Goal: Navigation & Orientation: Find specific page/section

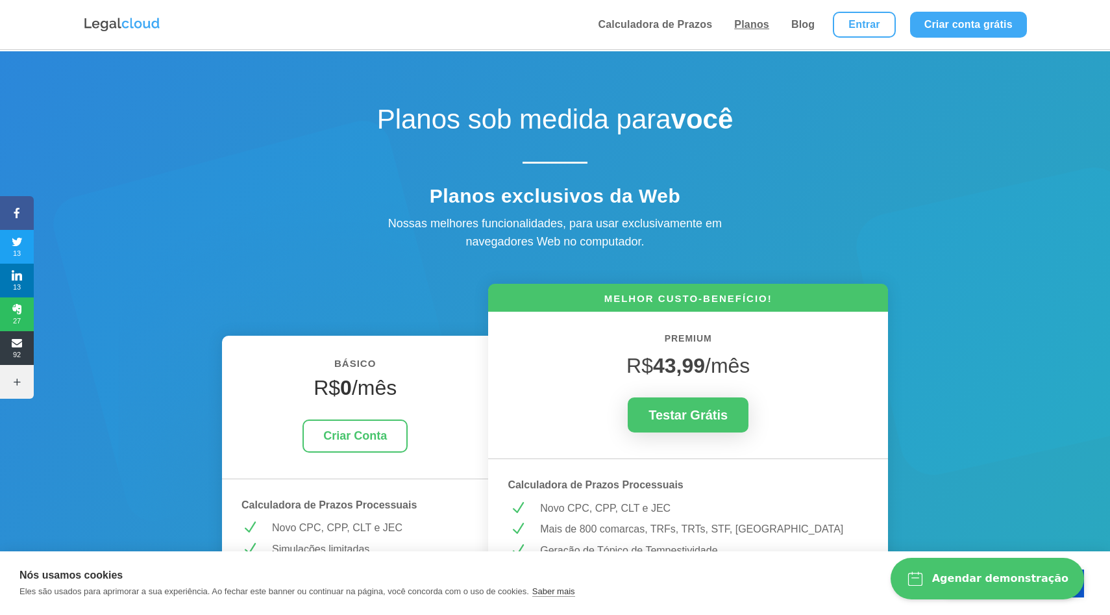
click at [759, 21] on link "Planos" at bounding box center [751, 24] width 43 height 49
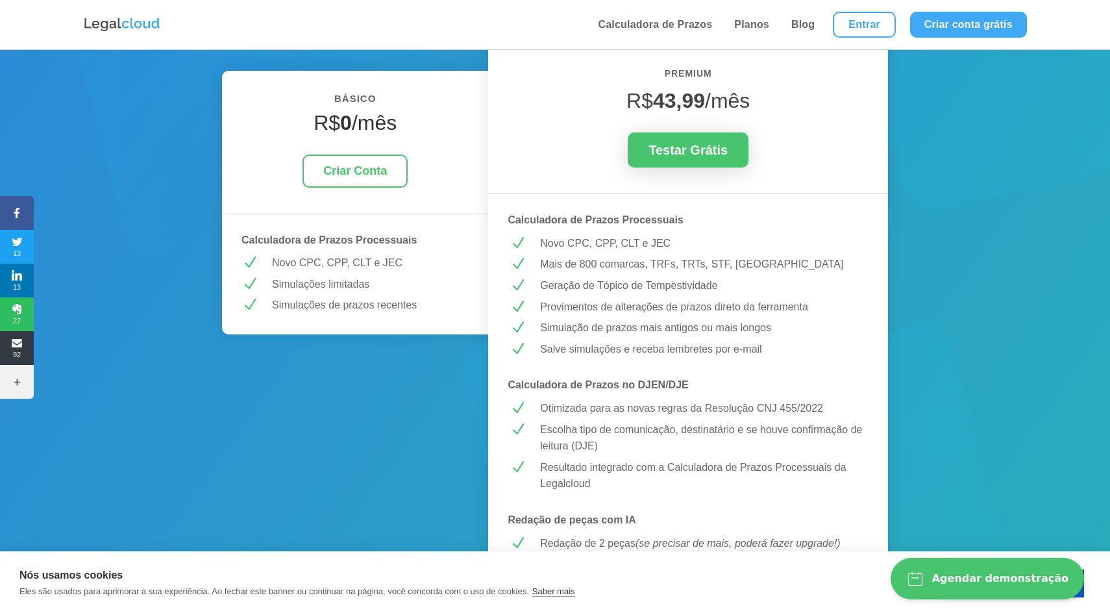
scroll to position [641, 0]
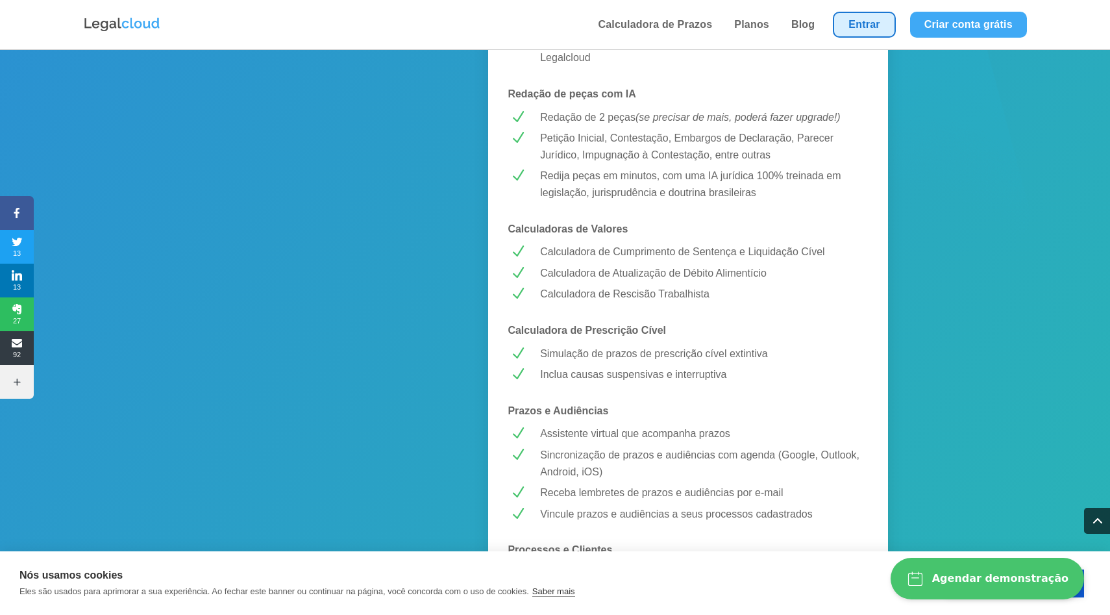
click at [865, 31] on link "Entrar" at bounding box center [864, 25] width 62 height 26
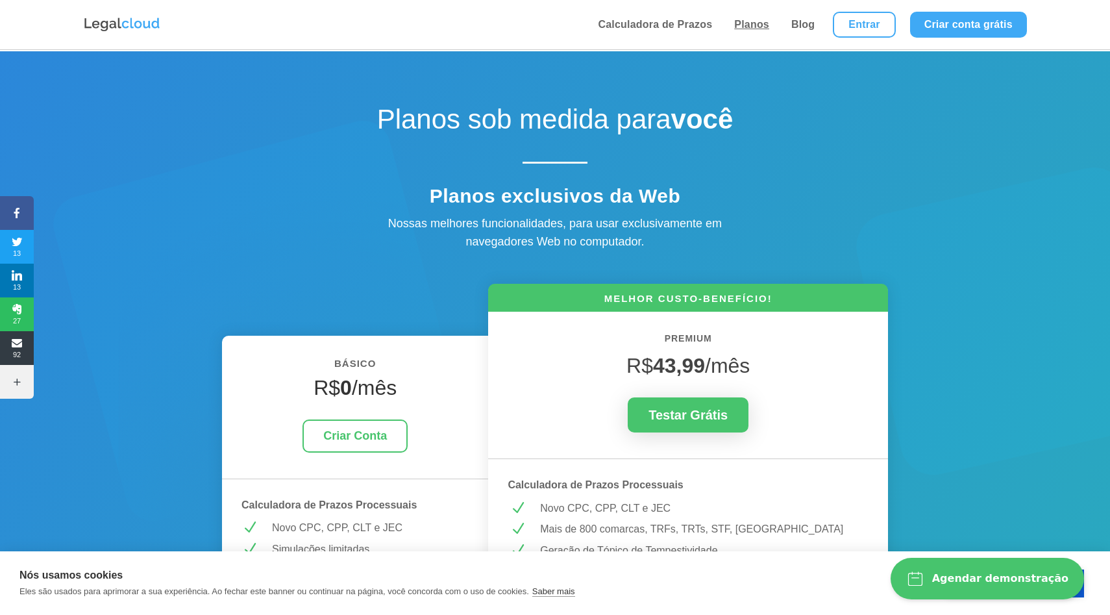
click at [733, 25] on link "Planos" at bounding box center [751, 24] width 43 height 49
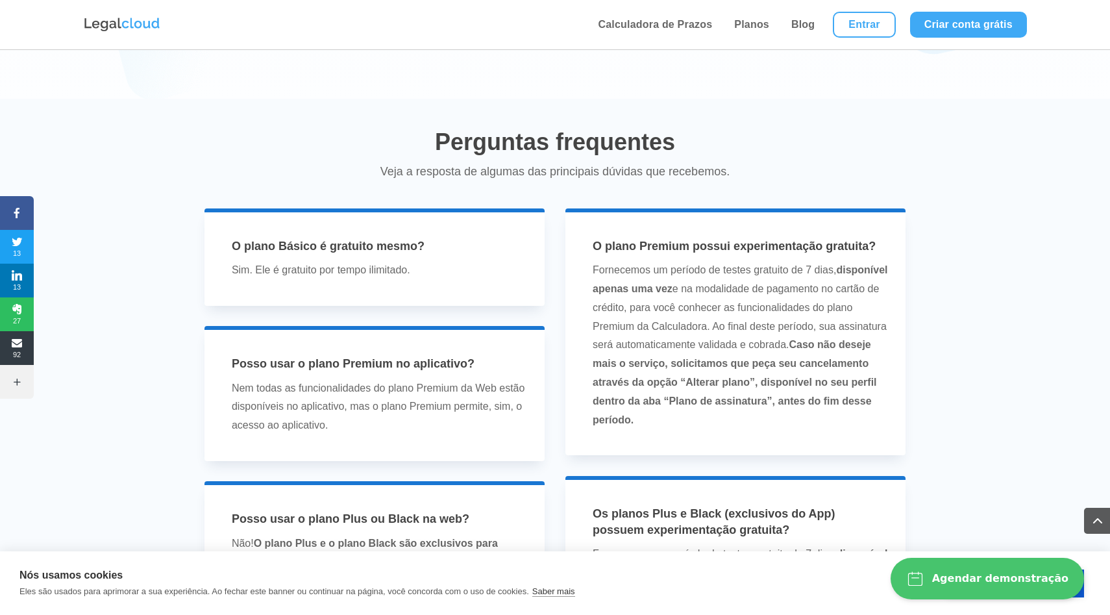
scroll to position [2908, 0]
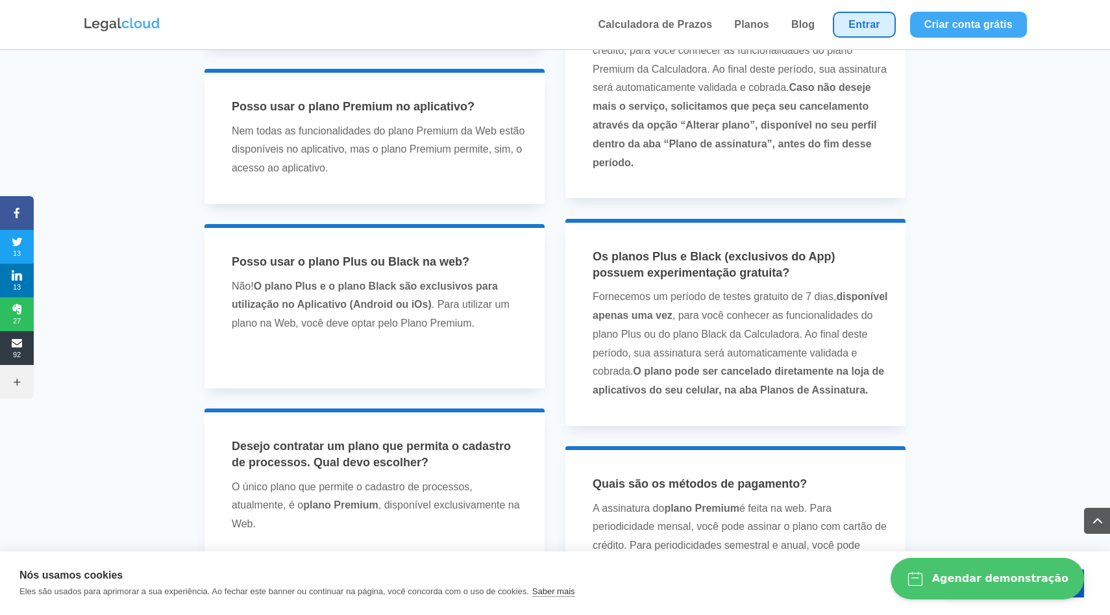
click at [866, 15] on link "Entrar" at bounding box center [864, 25] width 62 height 26
